Goal: Navigation & Orientation: Find specific page/section

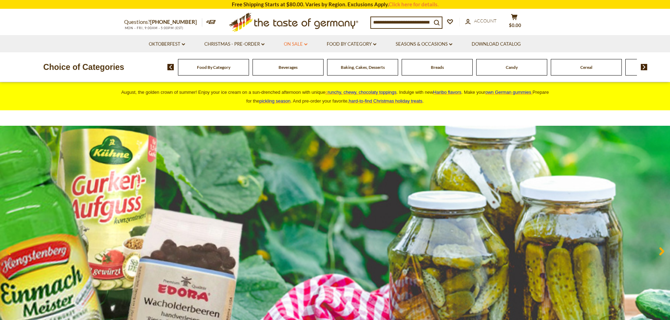
click at [288, 40] on link "On Sale dropdown_arrow" at bounding box center [296, 44] width 24 height 8
click at [287, 60] on link "All On Sale" at bounding box center [292, 62] width 25 height 6
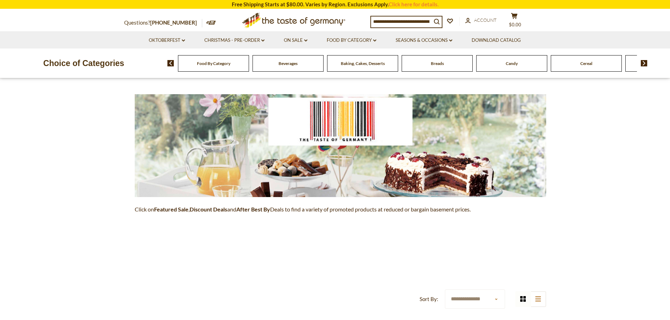
scroll to position [70, 0]
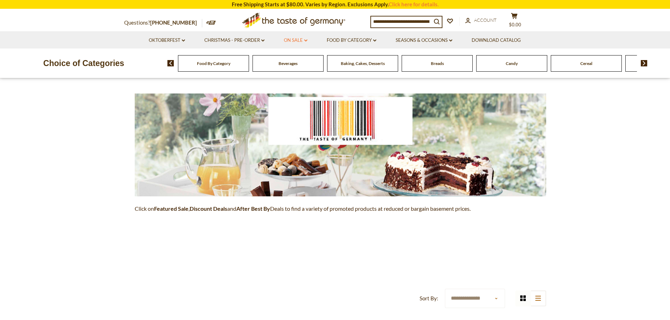
click at [292, 43] on link "On Sale dropdown_arrow" at bounding box center [296, 41] width 24 height 8
click at [288, 73] on link "Feature Sale" at bounding box center [294, 71] width 29 height 6
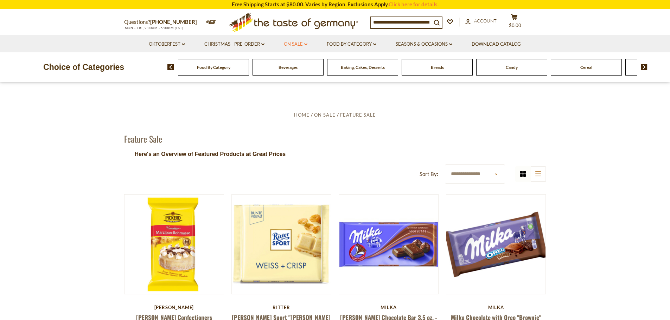
click at [286, 45] on link "On Sale dropdown_arrow" at bounding box center [296, 44] width 24 height 8
click at [290, 86] on link "Discount Deals" at bounding box center [297, 87] width 35 height 10
click at [298, 99] on link "All Discount Deals" at bounding box center [304, 97] width 43 height 6
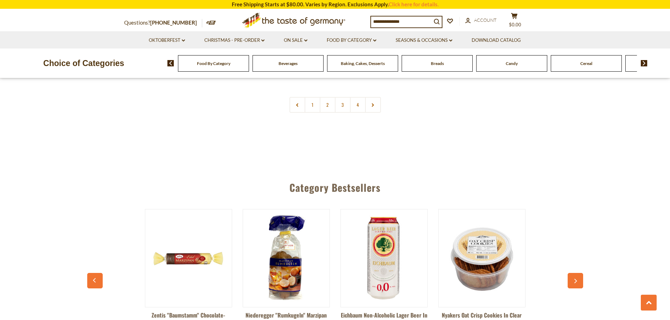
scroll to position [1547, 0]
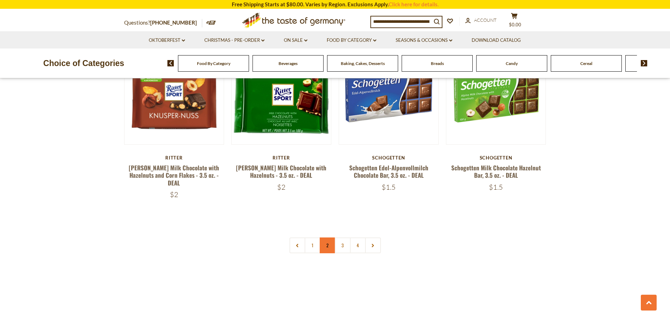
click at [324, 238] on link "2" at bounding box center [328, 246] width 16 height 16
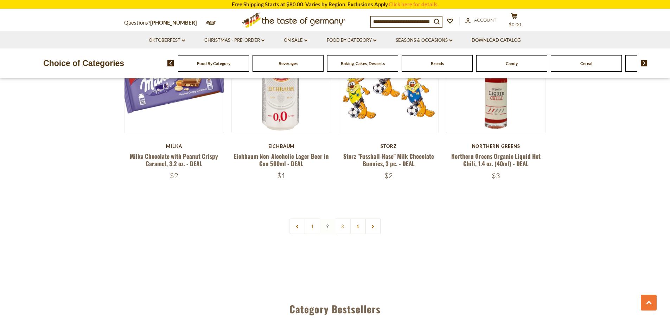
scroll to position [1570, 0]
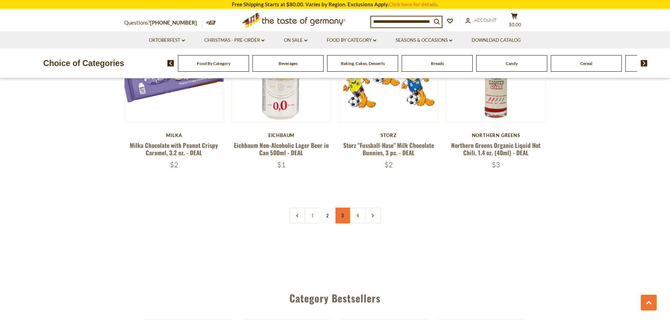
click at [344, 208] on link "3" at bounding box center [343, 216] width 16 height 16
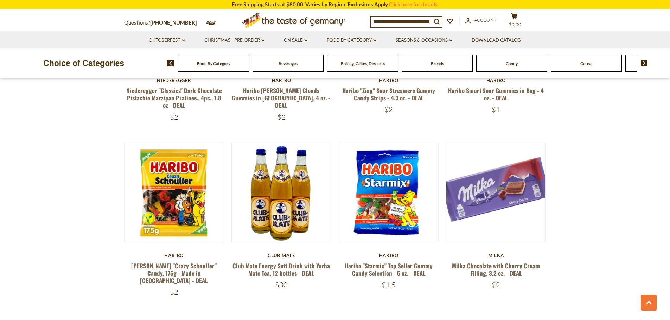
scroll to position [1605, 0]
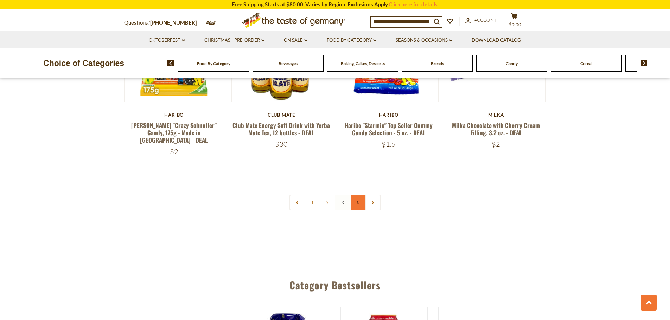
click at [359, 195] on link "4" at bounding box center [358, 203] width 16 height 16
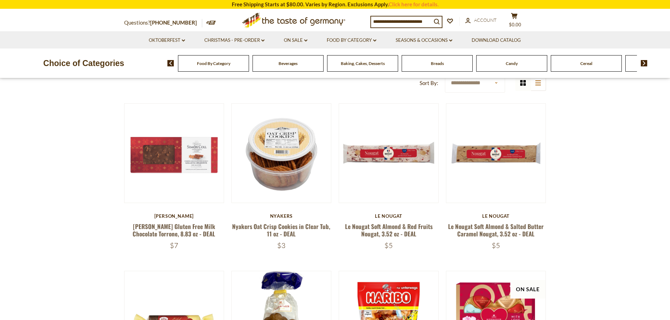
scroll to position [23, 0]
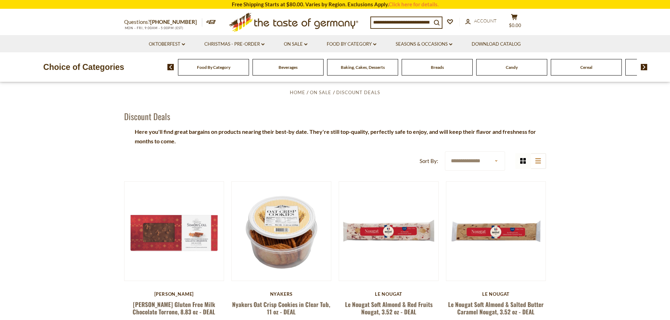
click at [645, 68] on img at bounding box center [644, 67] width 7 height 6
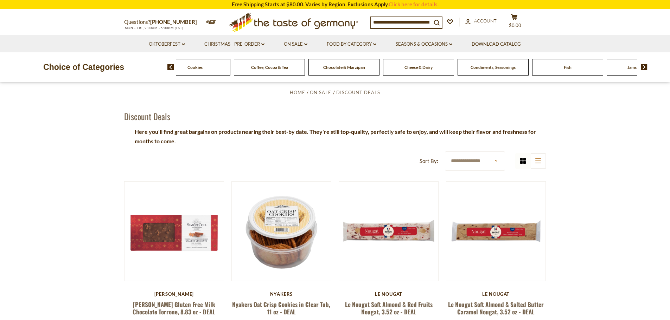
click at [645, 68] on img at bounding box center [644, 67] width 7 height 6
click at [601, 69] on span "Pickled Vegetables" at bounding box center [586, 67] width 35 height 5
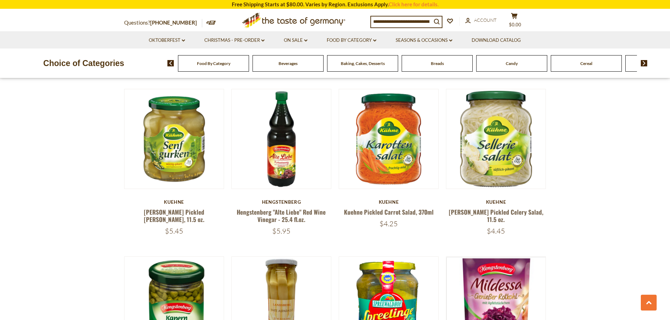
scroll to position [1266, 0]
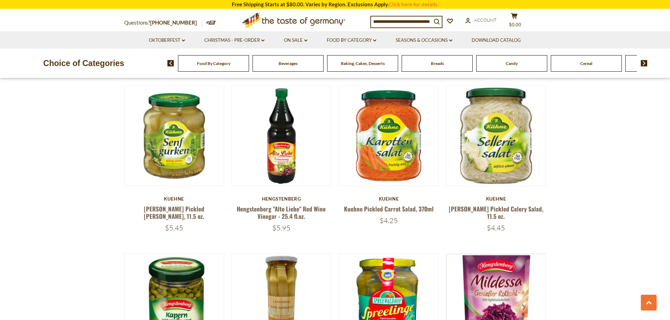
click at [644, 63] on img at bounding box center [644, 63] width 7 height 6
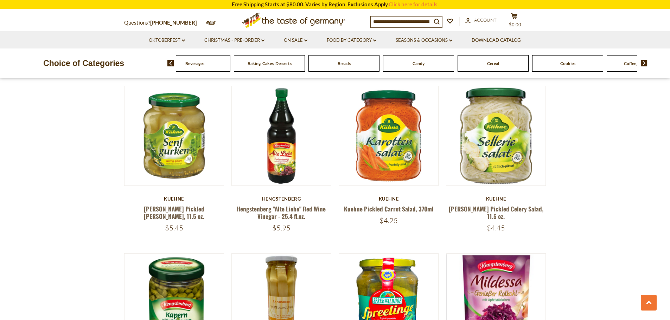
click at [644, 63] on img at bounding box center [644, 63] width 7 height 6
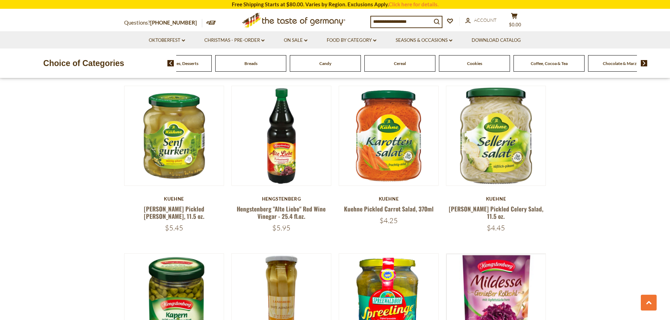
click at [644, 63] on img at bounding box center [644, 63] width 7 height 6
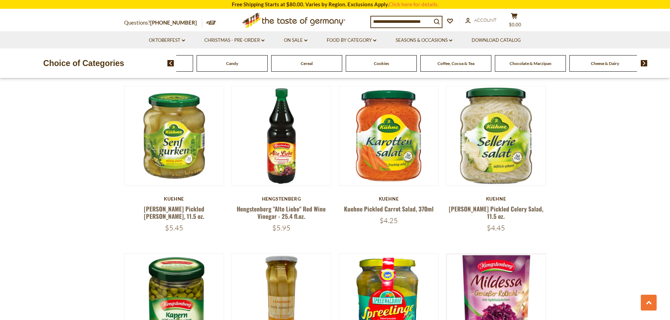
click at [644, 63] on img at bounding box center [644, 63] width 7 height 6
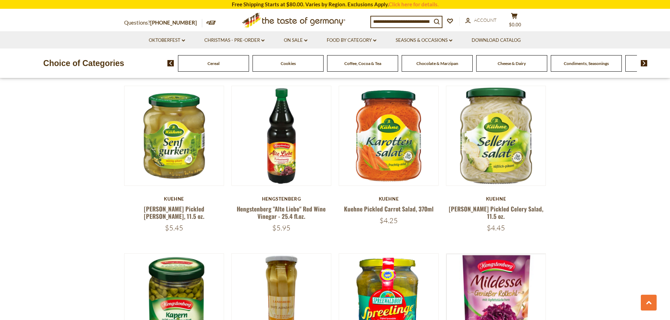
click at [601, 65] on span "Condiments, Seasonings" at bounding box center [586, 63] width 45 height 5
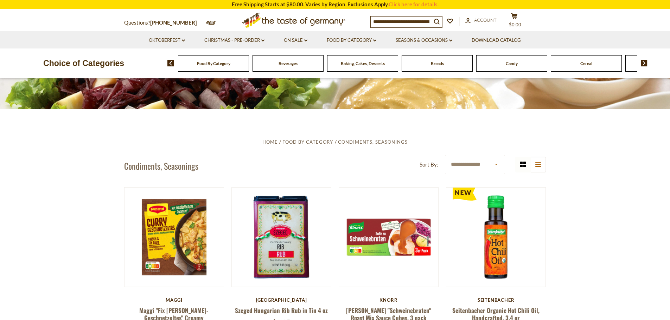
scroll to position [176, 0]
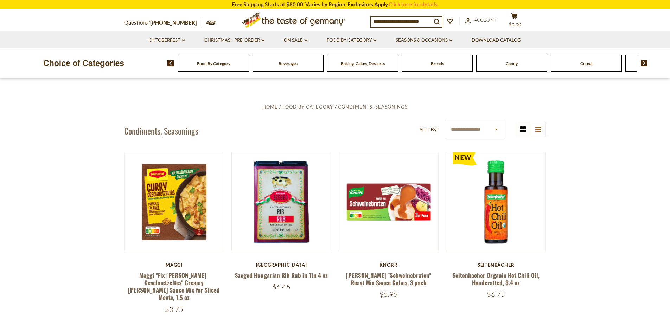
click at [390, 21] on input at bounding box center [401, 22] width 60 height 10
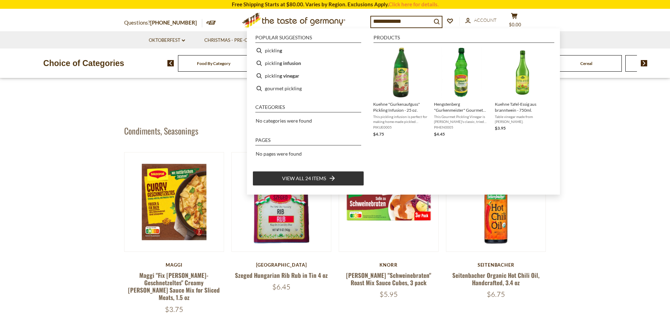
type input "**********"
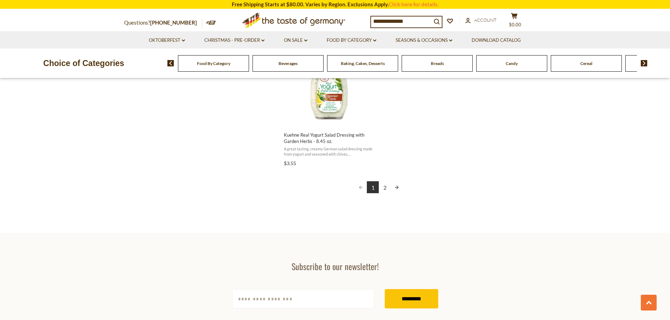
scroll to position [1301, 0]
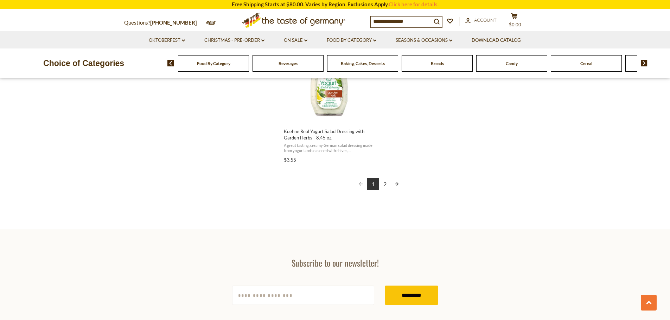
click at [385, 181] on link "2" at bounding box center [385, 184] width 12 height 12
type input "********"
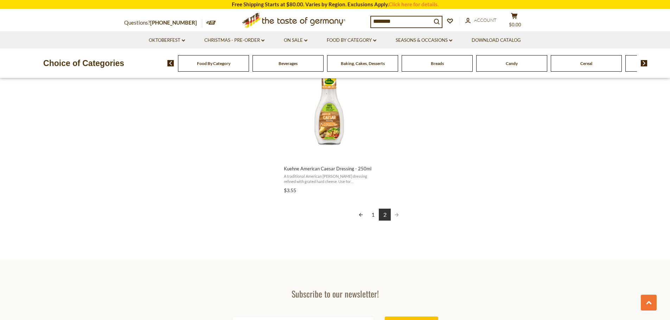
scroll to position [809, 0]
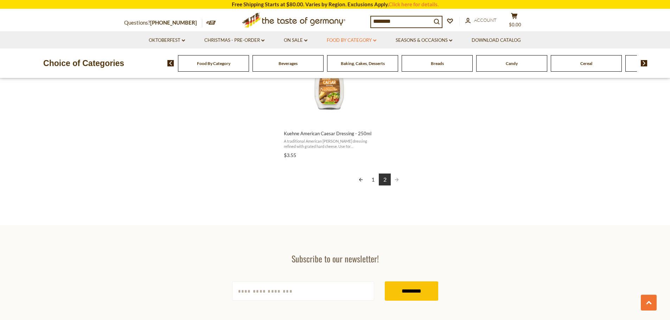
click at [359, 44] on link "Food By Category dropdown_arrow" at bounding box center [352, 41] width 50 height 8
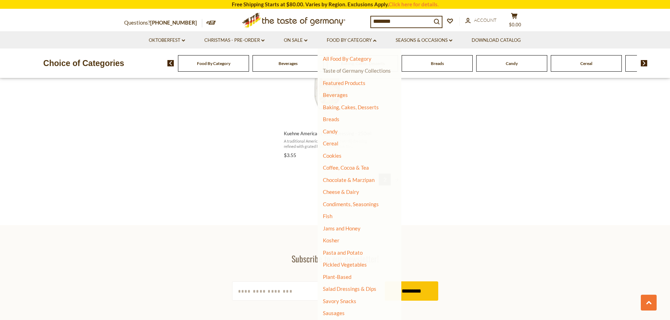
click at [346, 71] on link "Taste of Germany Collections" at bounding box center [357, 71] width 68 height 6
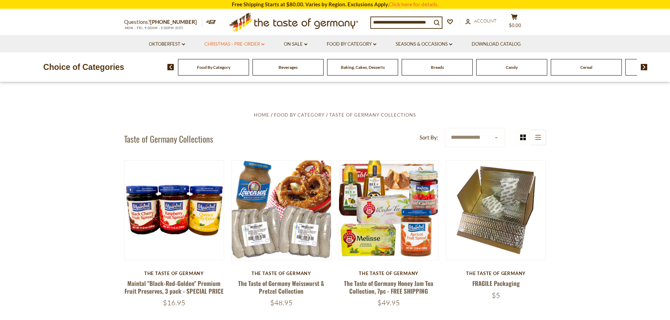
click at [225, 42] on link "Christmas - PRE-ORDER dropdown_arrow" at bounding box center [234, 44] width 60 height 8
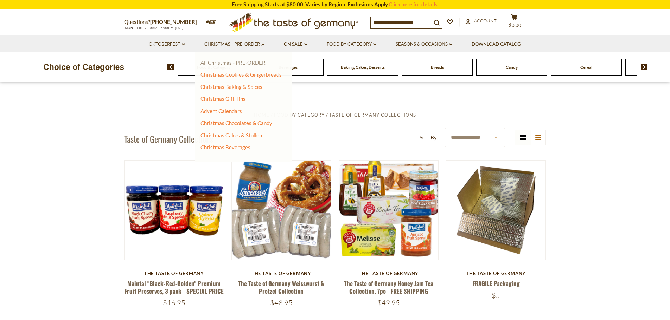
click at [224, 64] on link "All Christmas - PRE-ORDER" at bounding box center [232, 62] width 65 height 6
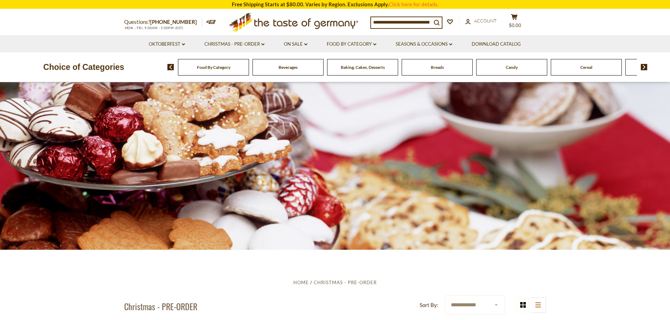
click at [642, 67] on img at bounding box center [644, 67] width 7 height 6
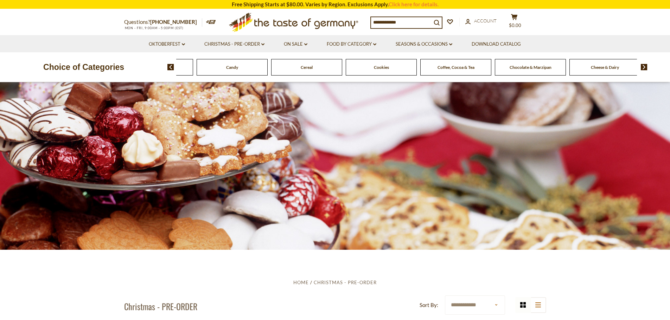
click at [642, 67] on img at bounding box center [644, 67] width 7 height 6
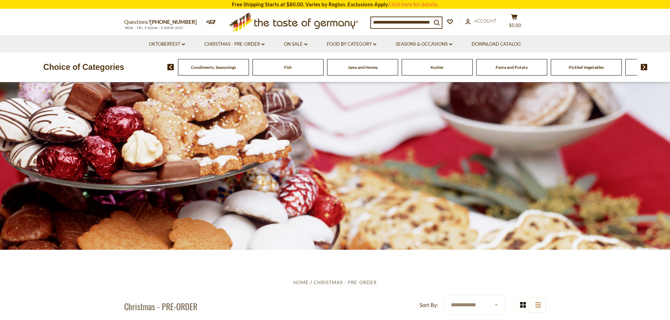
click at [514, 69] on span "Pasta and Potato" at bounding box center [512, 67] width 32 height 5
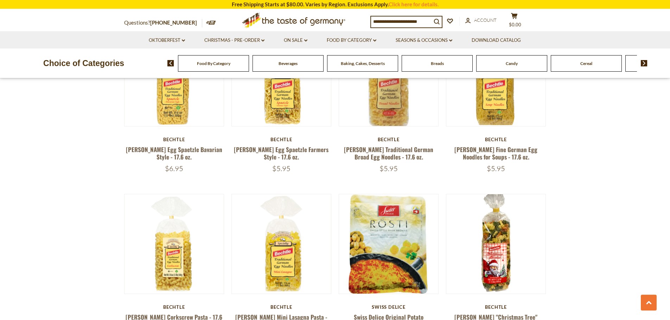
scroll to position [1618, 0]
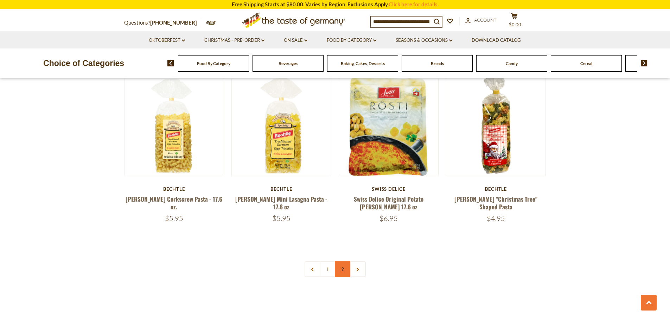
click at [346, 262] on link "2" at bounding box center [343, 270] width 16 height 16
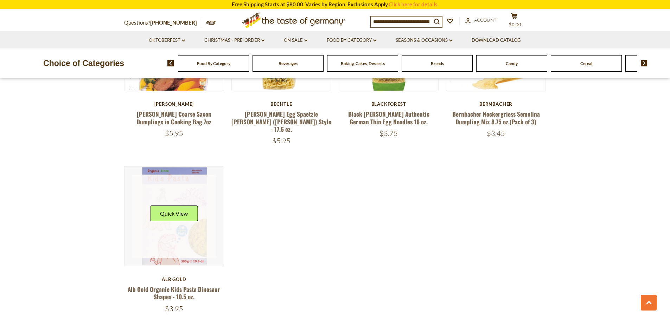
scroll to position [1105, 0]
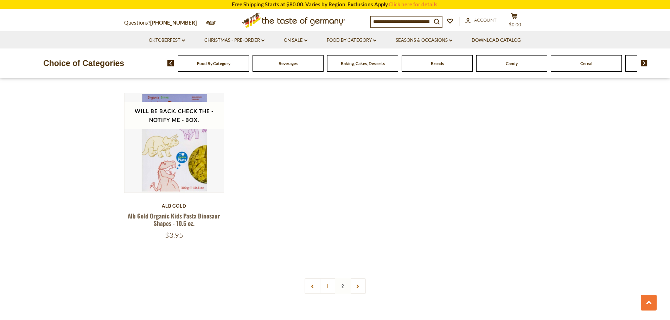
click at [645, 64] on img at bounding box center [644, 63] width 7 height 6
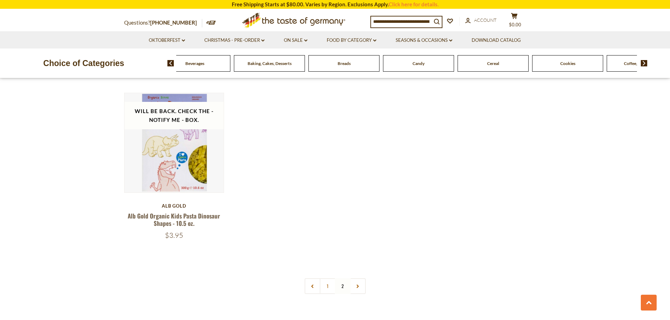
click at [645, 64] on img at bounding box center [644, 63] width 7 height 6
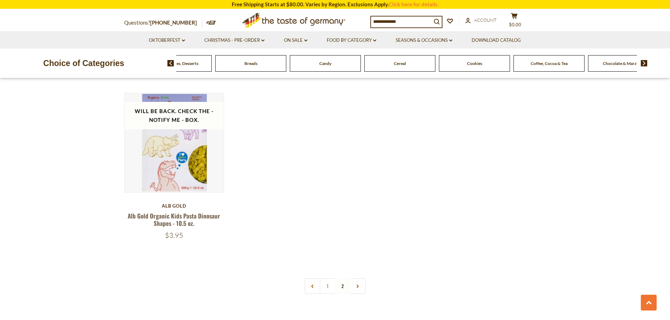
click at [645, 64] on img at bounding box center [644, 63] width 7 height 6
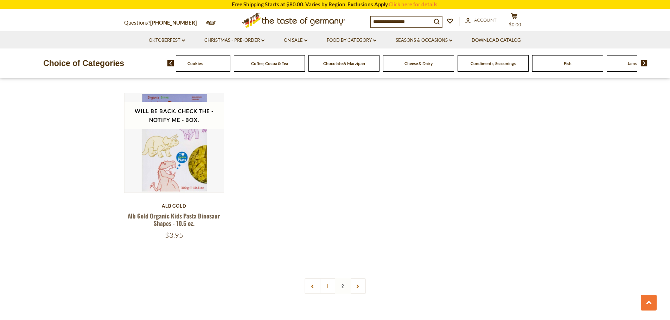
click at [645, 64] on img at bounding box center [644, 63] width 7 height 6
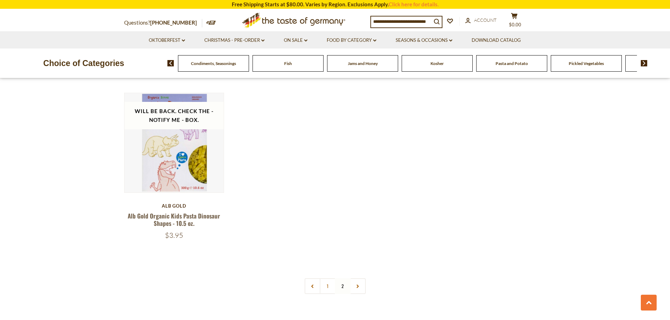
click at [645, 64] on img at bounding box center [644, 63] width 7 height 6
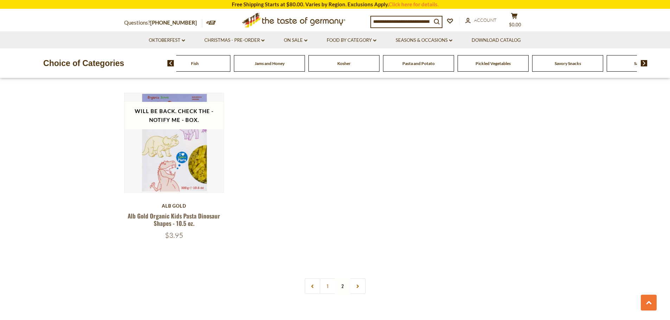
click at [645, 64] on img at bounding box center [644, 63] width 7 height 6
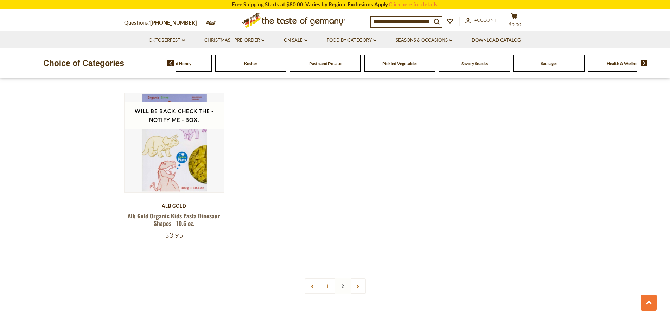
click at [471, 61] on span "Savory Snacks" at bounding box center [474, 63] width 26 height 5
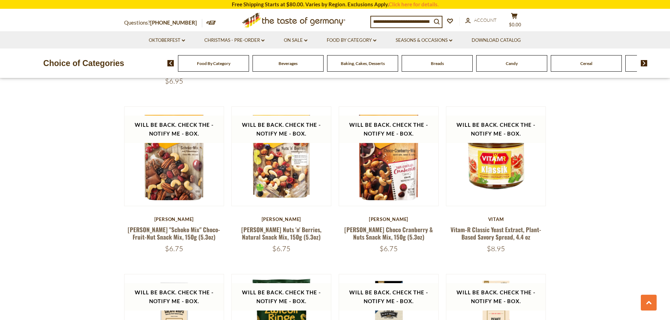
scroll to position [1583, 0]
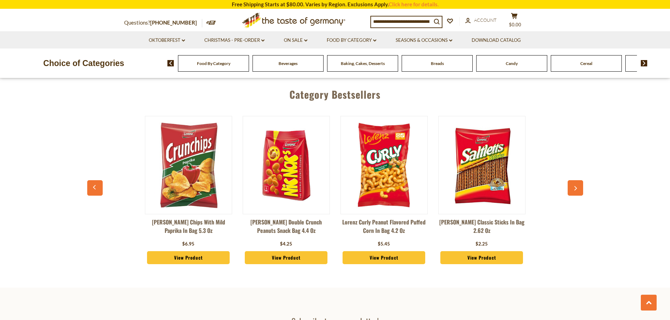
scroll to position [858, 0]
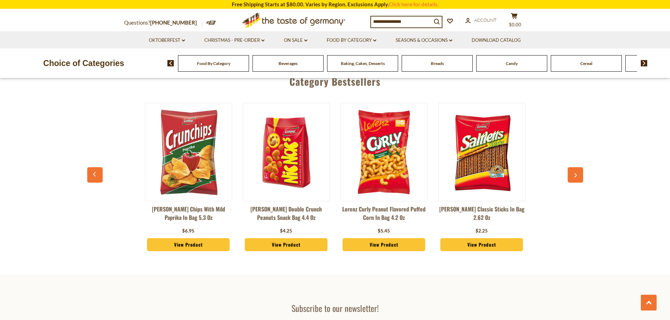
click at [645, 66] on img at bounding box center [644, 63] width 7 height 6
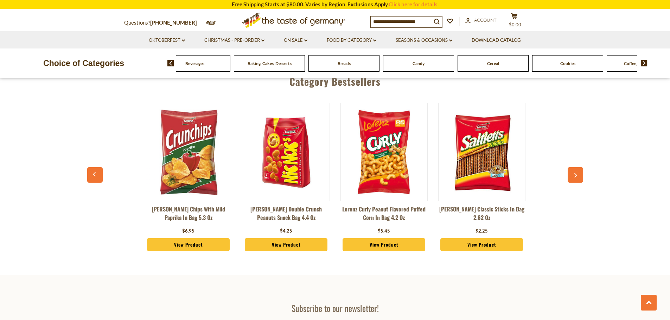
click at [645, 66] on img at bounding box center [644, 63] width 7 height 6
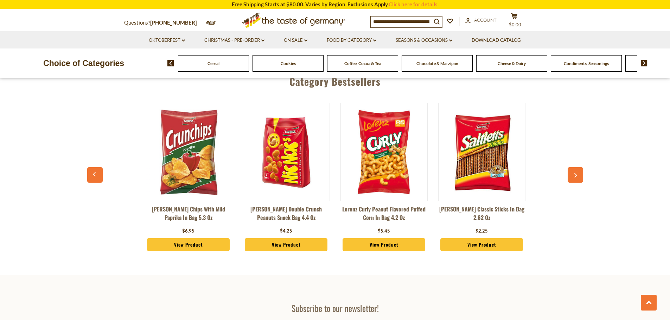
click at [645, 66] on img at bounding box center [644, 63] width 7 height 6
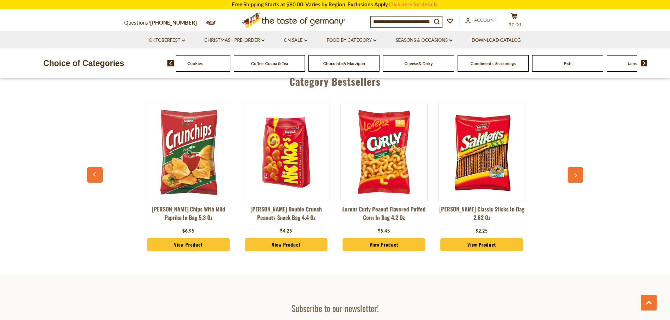
click at [645, 66] on img at bounding box center [644, 63] width 7 height 6
click at [644, 65] on img at bounding box center [644, 63] width 7 height 6
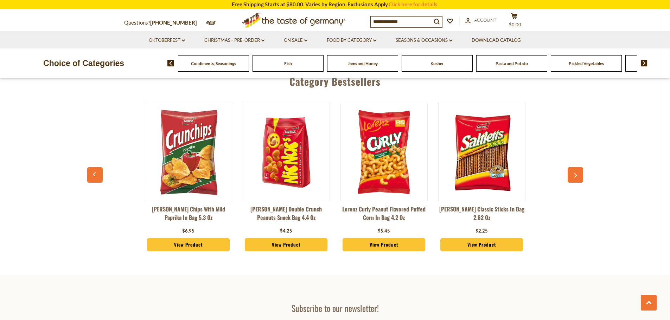
click at [644, 65] on img at bounding box center [644, 63] width 7 height 6
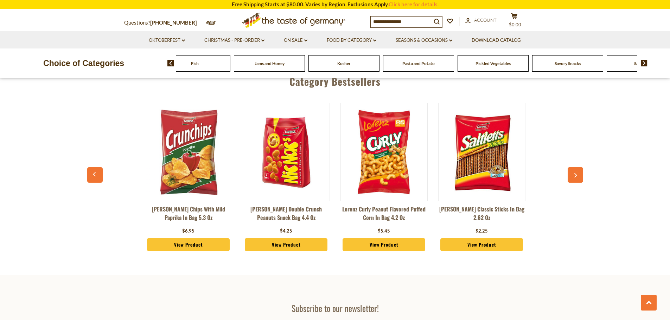
click at [644, 65] on img at bounding box center [644, 63] width 7 height 6
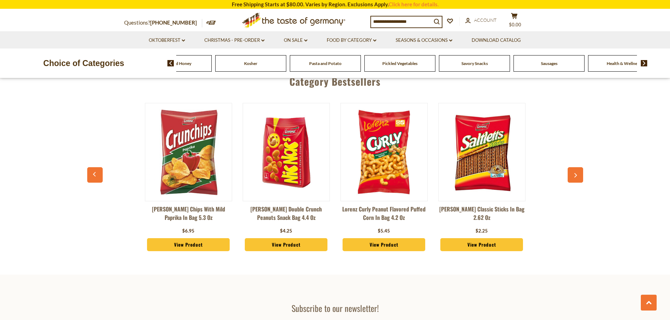
click at [644, 65] on img at bounding box center [644, 63] width 7 height 6
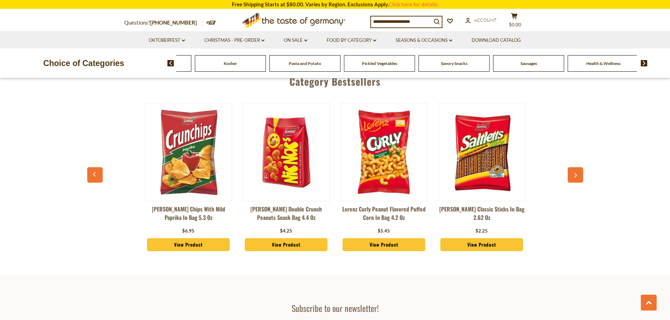
click at [644, 65] on img at bounding box center [644, 63] width 7 height 6
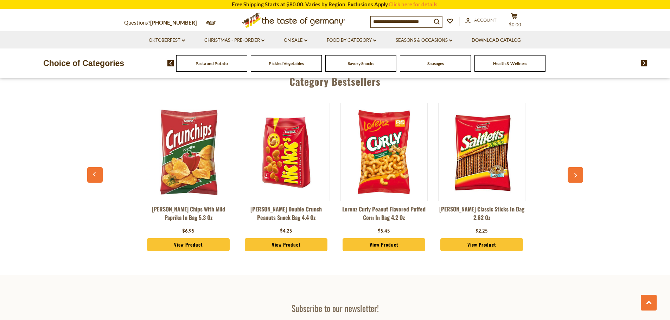
click at [644, 65] on img at bounding box center [644, 63] width 7 height 6
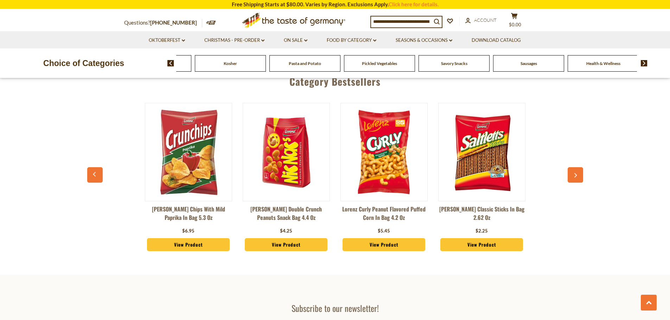
click at [644, 65] on img at bounding box center [644, 63] width 7 height 6
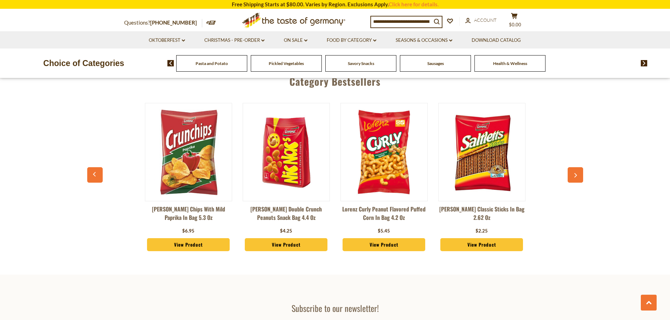
click at [436, 65] on span "Sausages" at bounding box center [435, 63] width 17 height 5
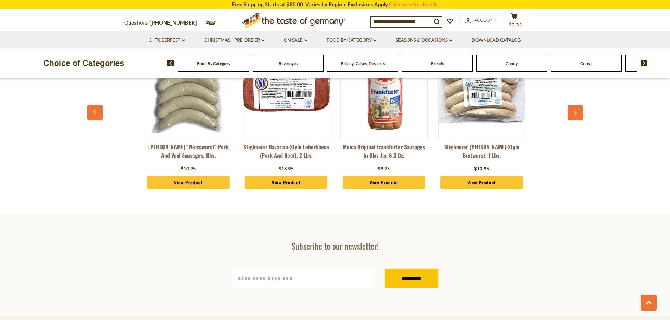
scroll to position [1969, 0]
